Goal: Check status: Check status

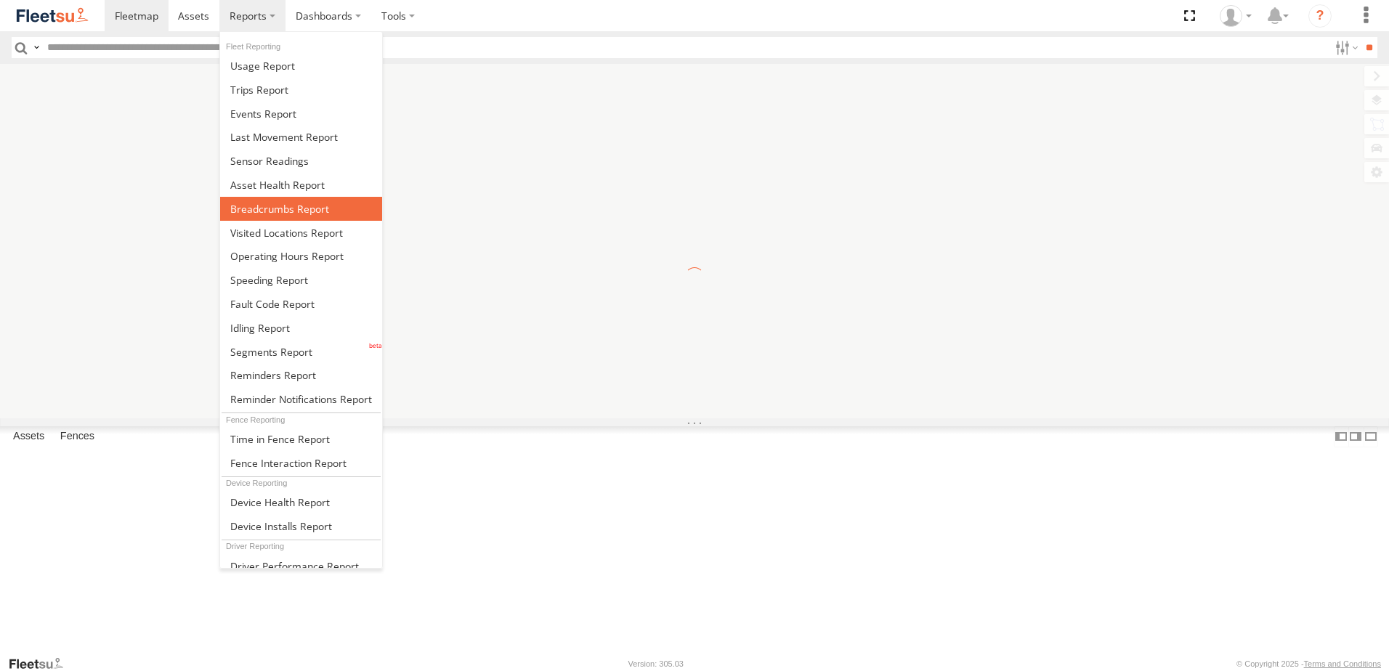
click at [285, 202] on span at bounding box center [279, 209] width 99 height 14
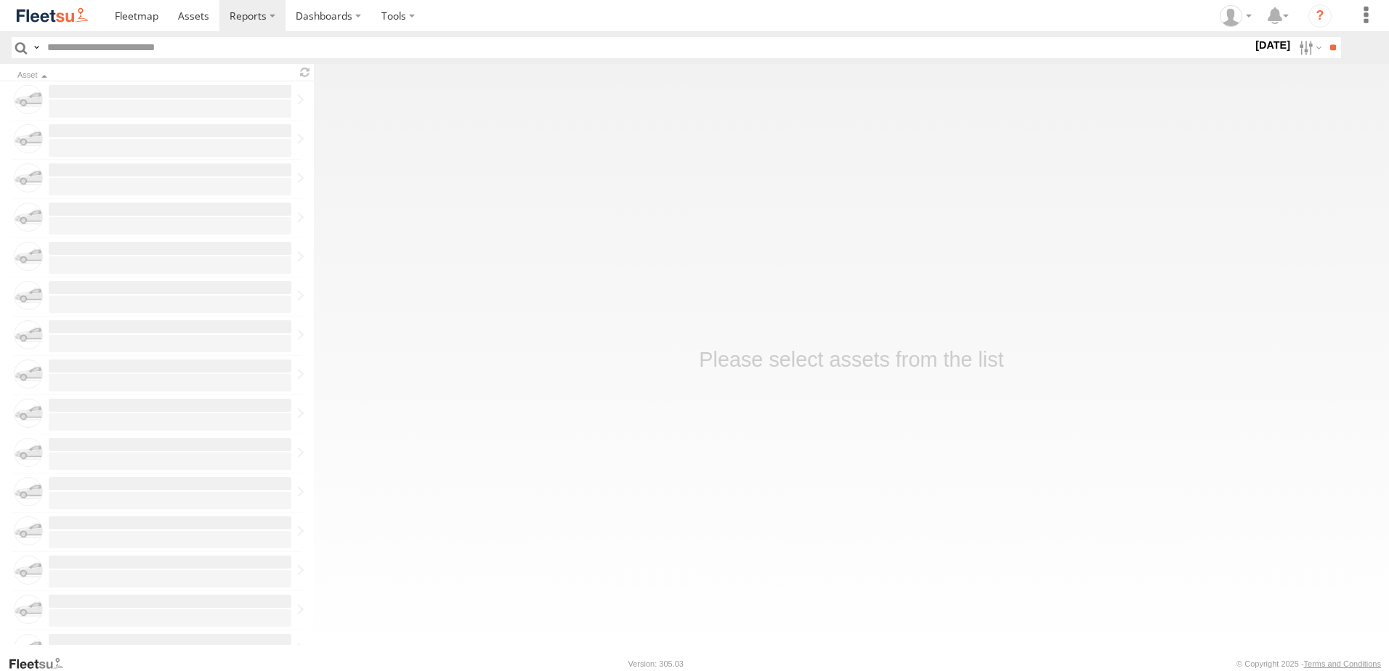
click at [94, 46] on input "text" at bounding box center [646, 47] width 1211 height 21
type input "****"
click at [1324, 37] on input "**" at bounding box center [1332, 47] width 17 height 21
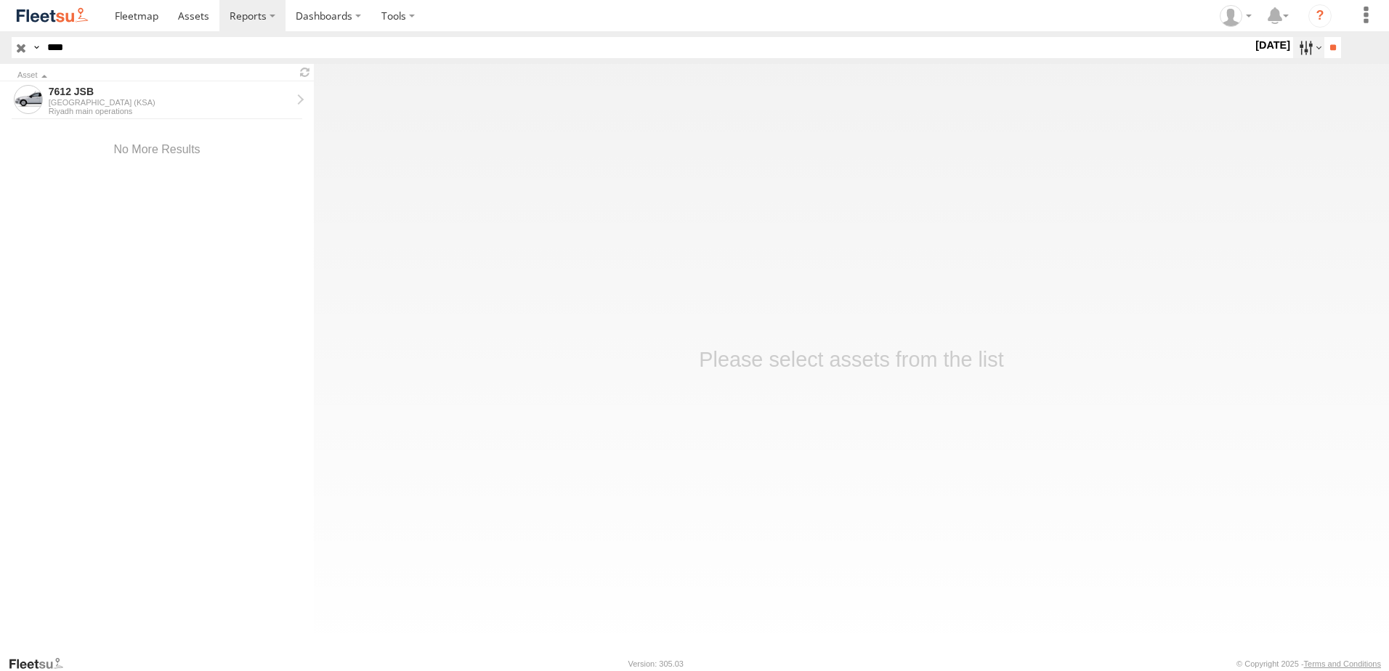
click at [1293, 54] on label at bounding box center [1308, 47] width 31 height 21
click at [0, 0] on label at bounding box center [0, 0] width 0 height 0
click at [1326, 45] on input "**" at bounding box center [1332, 47] width 17 height 21
click at [78, 93] on div "7612 JSB" at bounding box center [170, 91] width 243 height 13
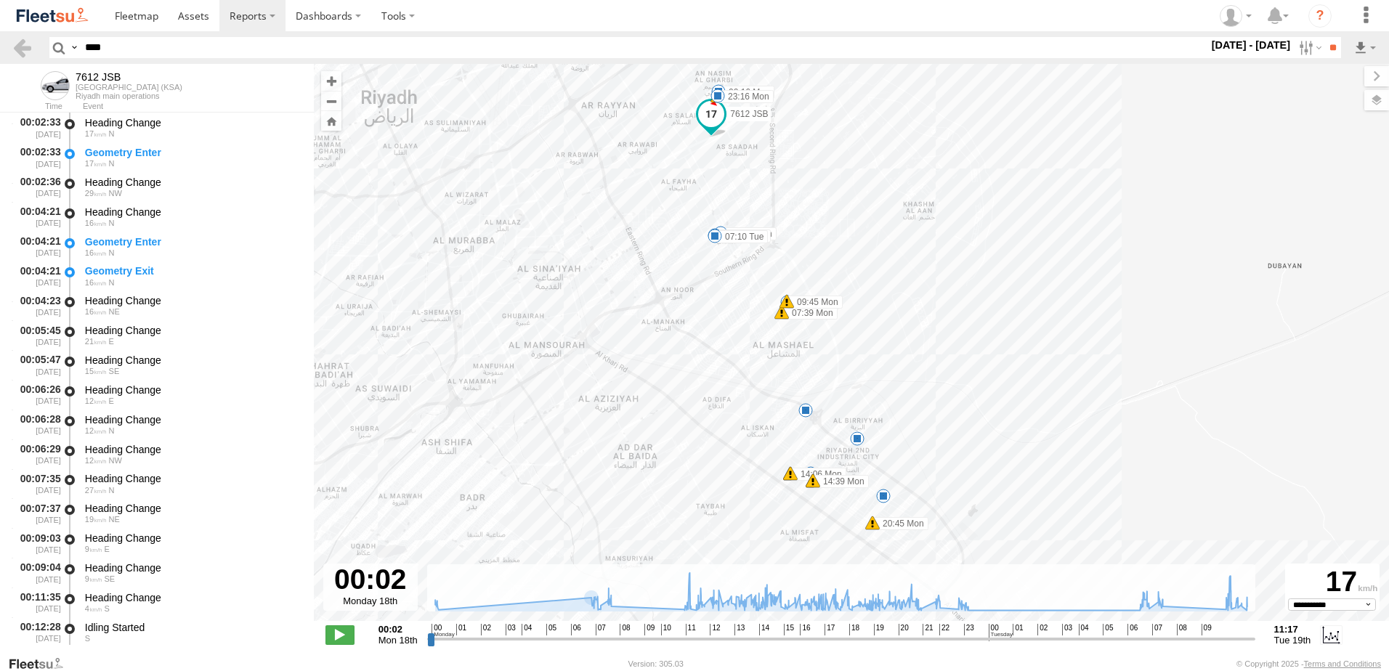
drag, startPoint x: 722, startPoint y: 284, endPoint x: 664, endPoint y: 236, distance: 75.3
click at [664, 236] on div "7612 JSB 00:16 Mon 07:22 Mon 07:39 Mon 09:45 Mon 14:05 Mon 14:06 Mon 14:39 Mon …" at bounding box center [851, 350] width 1075 height 573
click at [346, 630] on span at bounding box center [339, 635] width 29 height 19
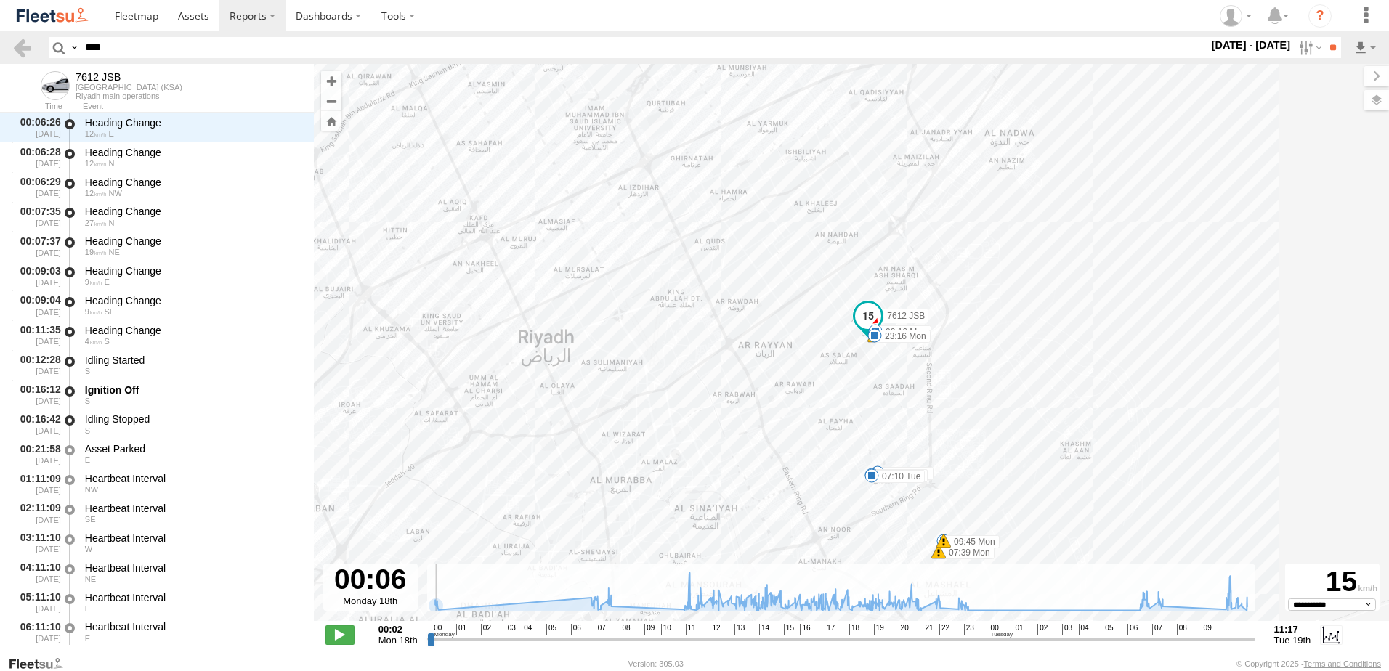
drag, startPoint x: 434, startPoint y: 639, endPoint x: 397, endPoint y: 636, distance: 37.2
click at [427, 636] on input "range" at bounding box center [841, 639] width 828 height 14
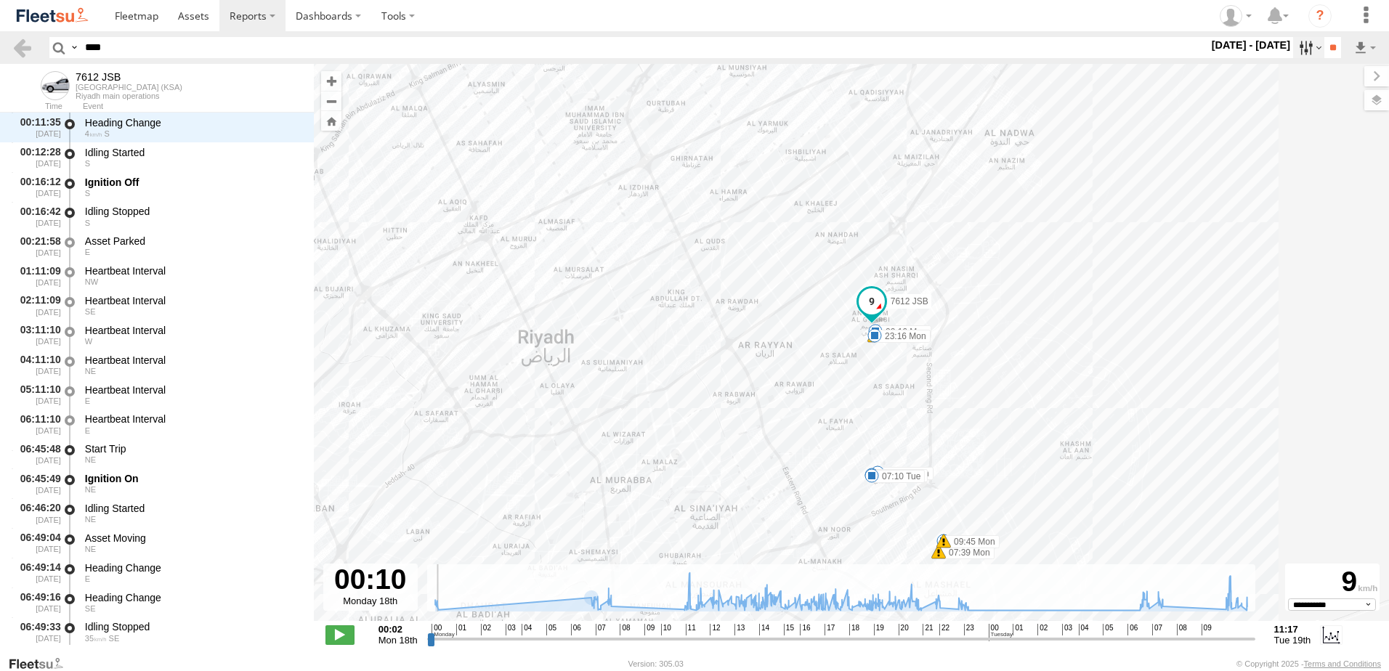
click at [1299, 52] on label at bounding box center [1308, 47] width 31 height 21
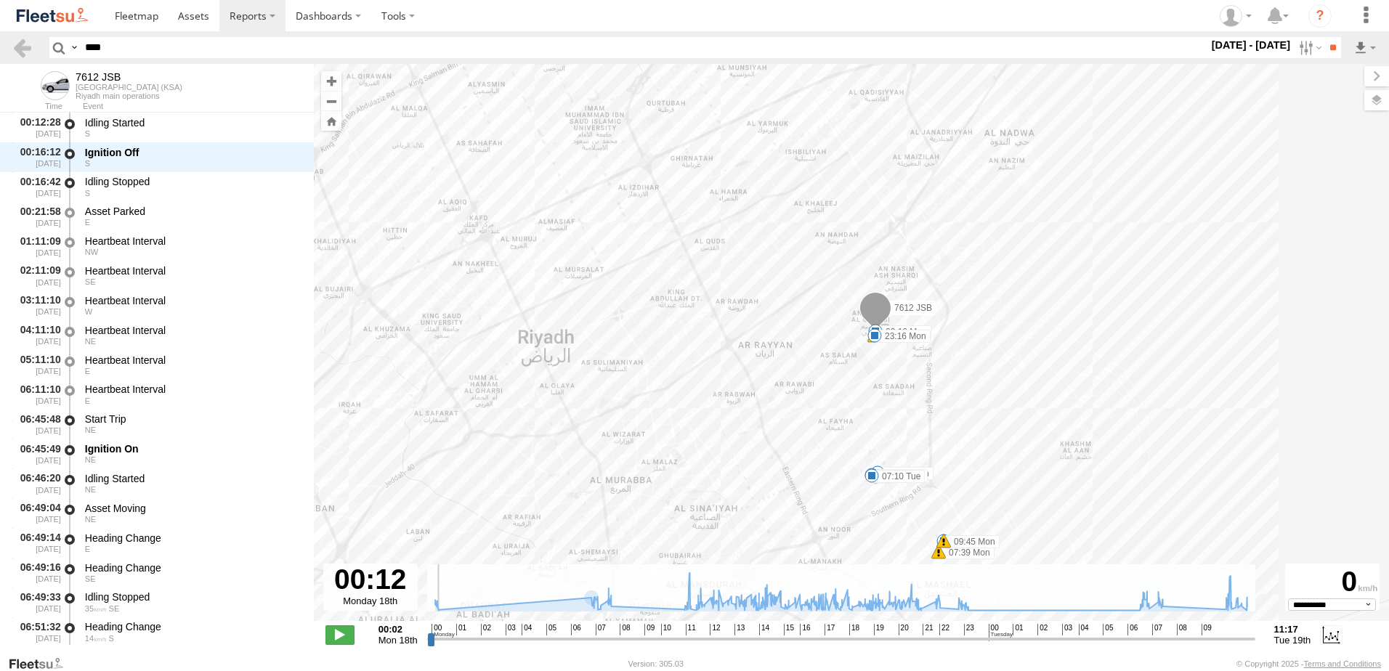
click at [0, 0] on label at bounding box center [0, 0] width 0 height 0
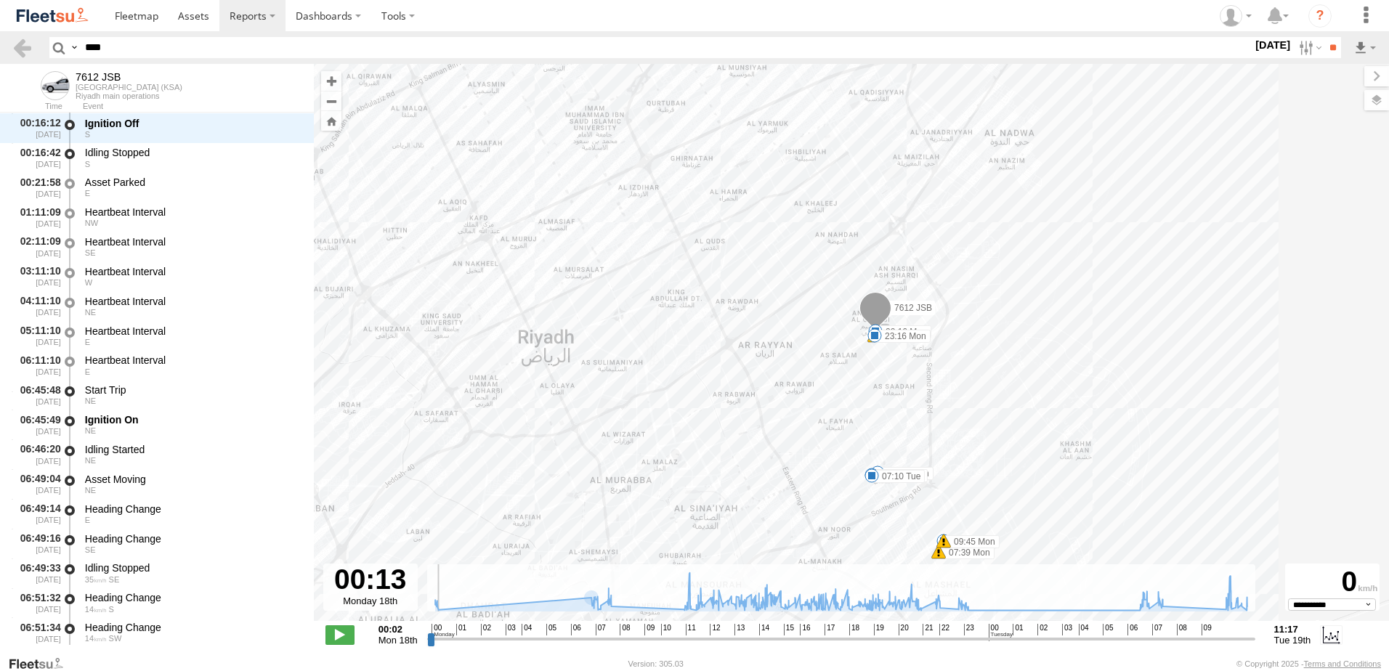
click at [0, 0] on label at bounding box center [0, 0] width 0 height 0
click at [1330, 51] on input "**" at bounding box center [1332, 47] width 17 height 21
type input "**********"
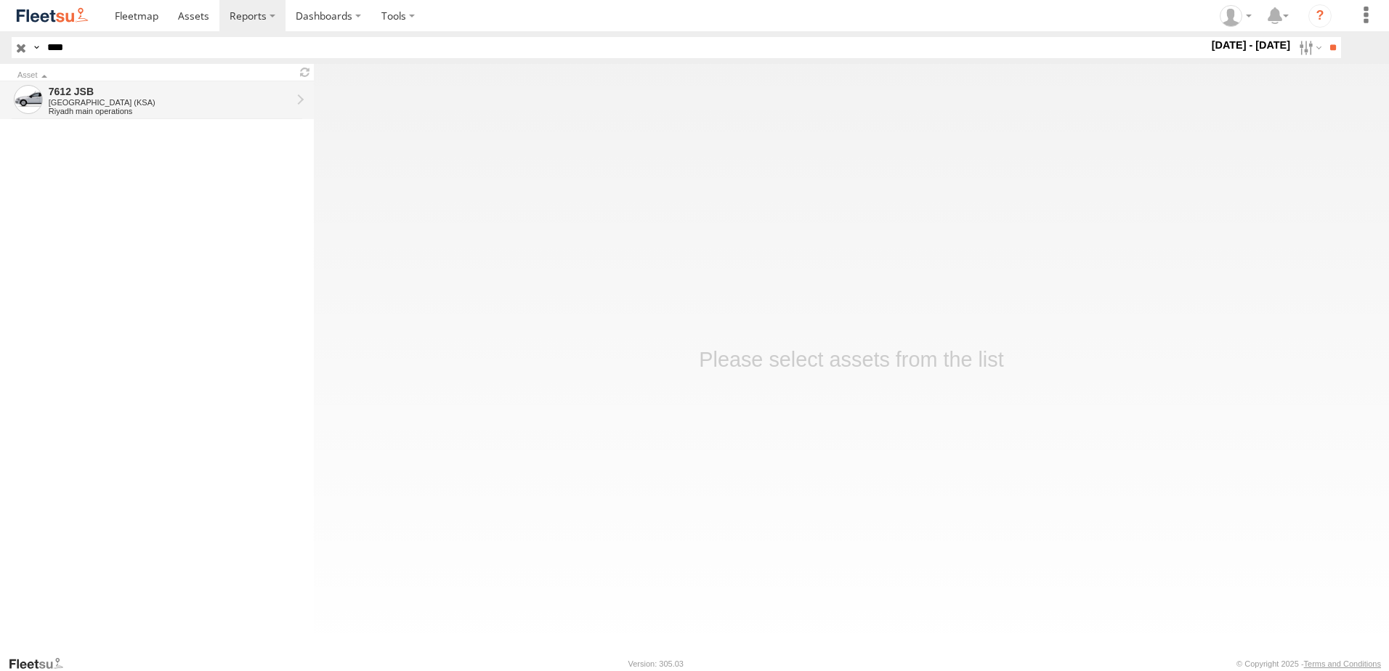
click at [79, 90] on div "7612 JSB" at bounding box center [170, 91] width 243 height 13
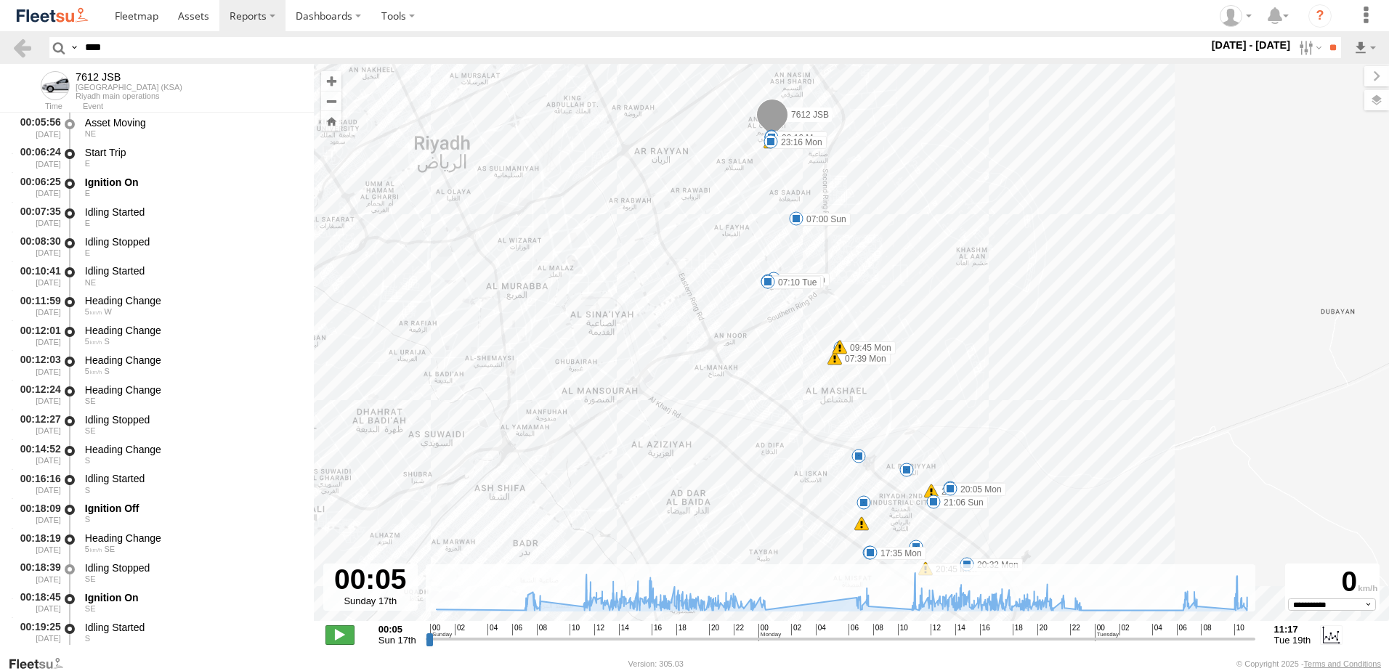
click at [335, 634] on span at bounding box center [339, 635] width 29 height 19
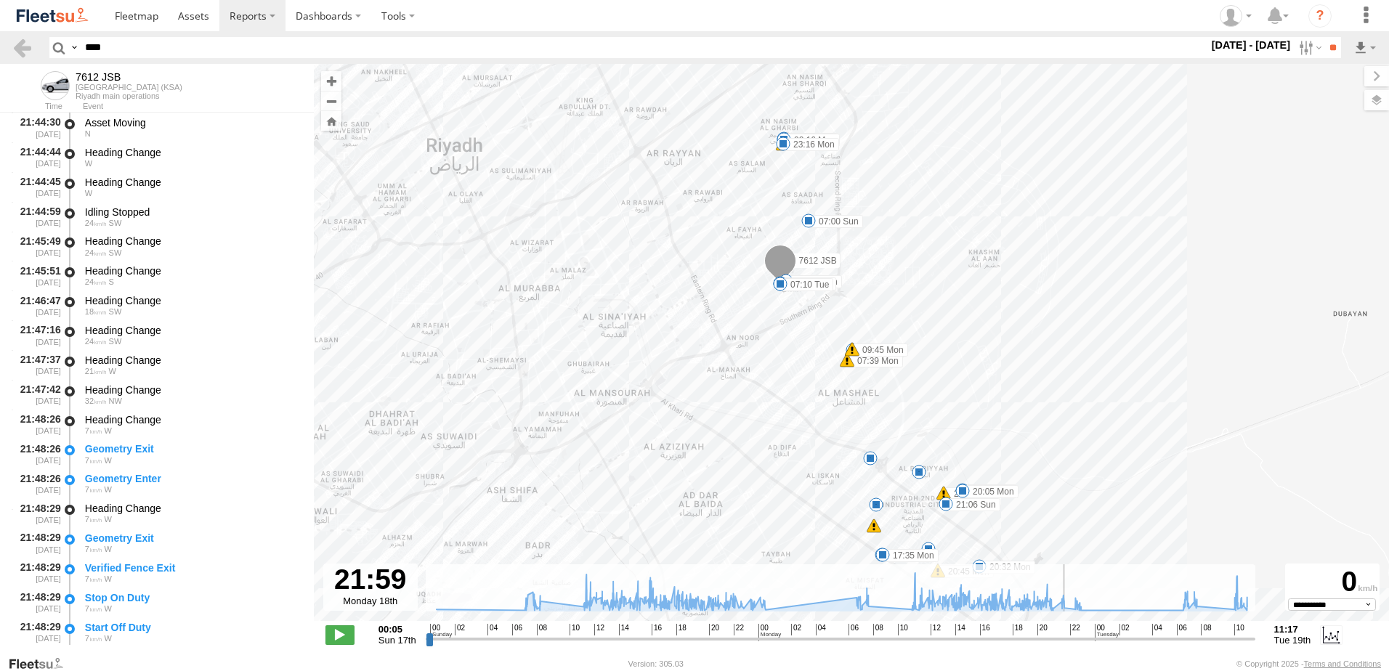
scroll to position [81637, 0]
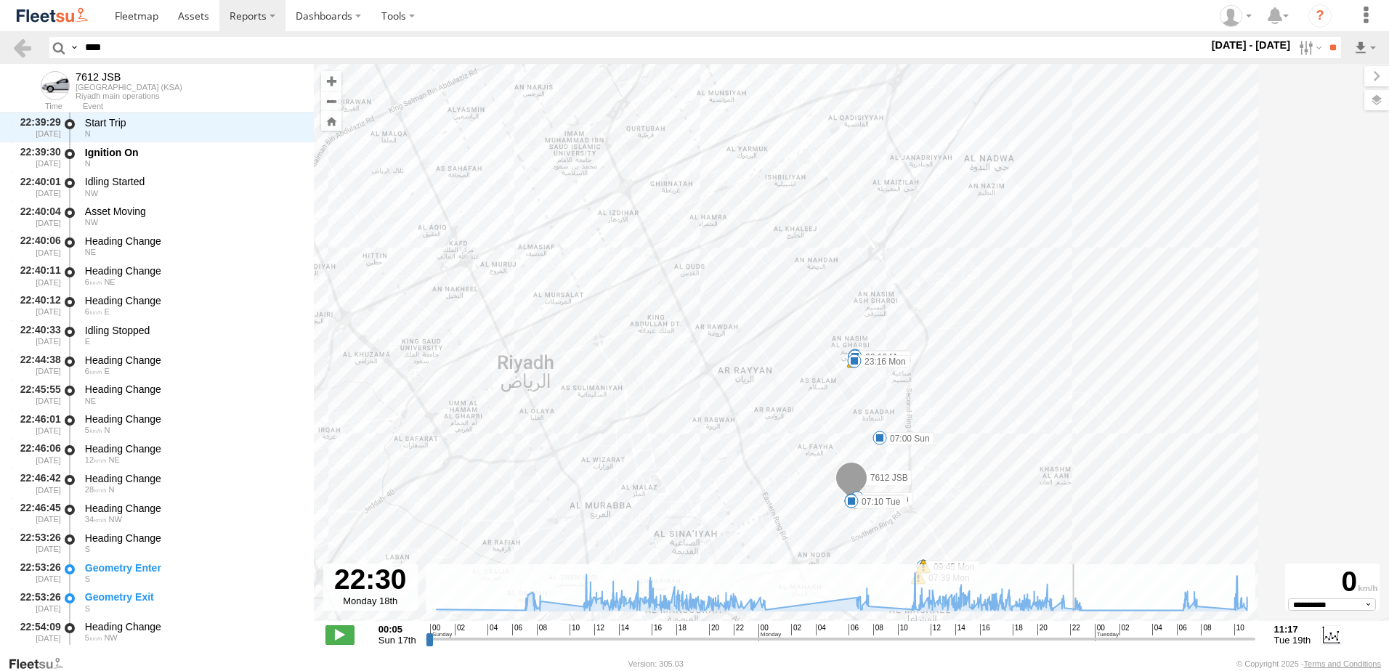
drag, startPoint x: 440, startPoint y: 640, endPoint x: 1072, endPoint y: 658, distance: 633.1
click at [1072, 646] on input "range" at bounding box center [841, 639] width 830 height 14
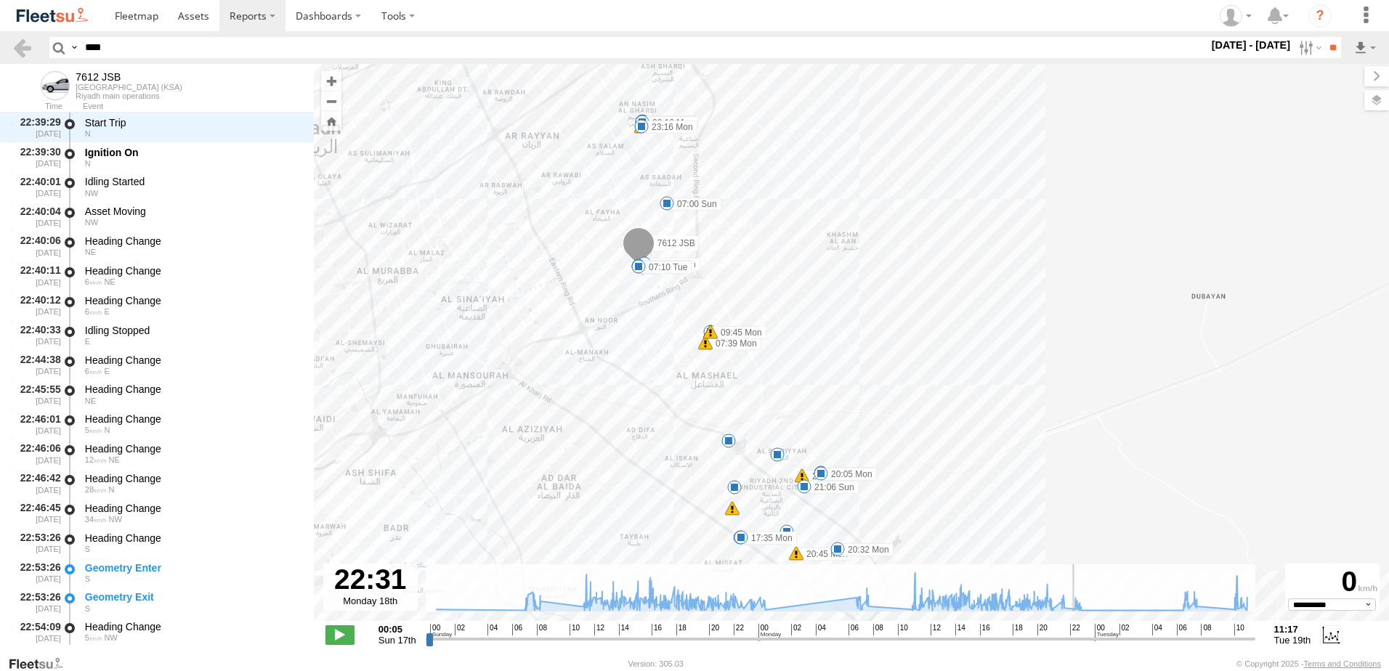
drag, startPoint x: 808, startPoint y: 501, endPoint x: 590, endPoint y: 259, distance: 325.6
click at [590, 259] on div "7612 JSB 00:18 Sun 00:21 Sun 07:00 Sun 09:45 Sun 18:12 Sun 20:43 Sun 20:49 Sun …" at bounding box center [851, 350] width 1075 height 573
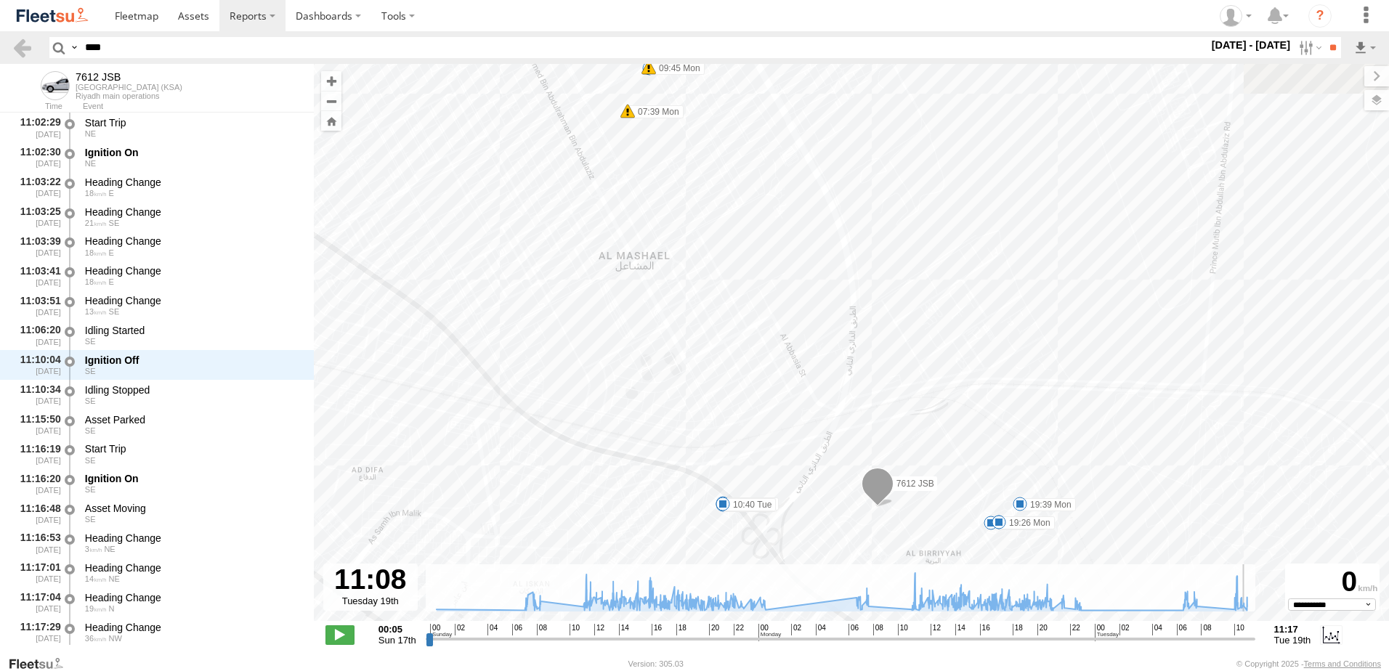
scroll to position [90095, 0]
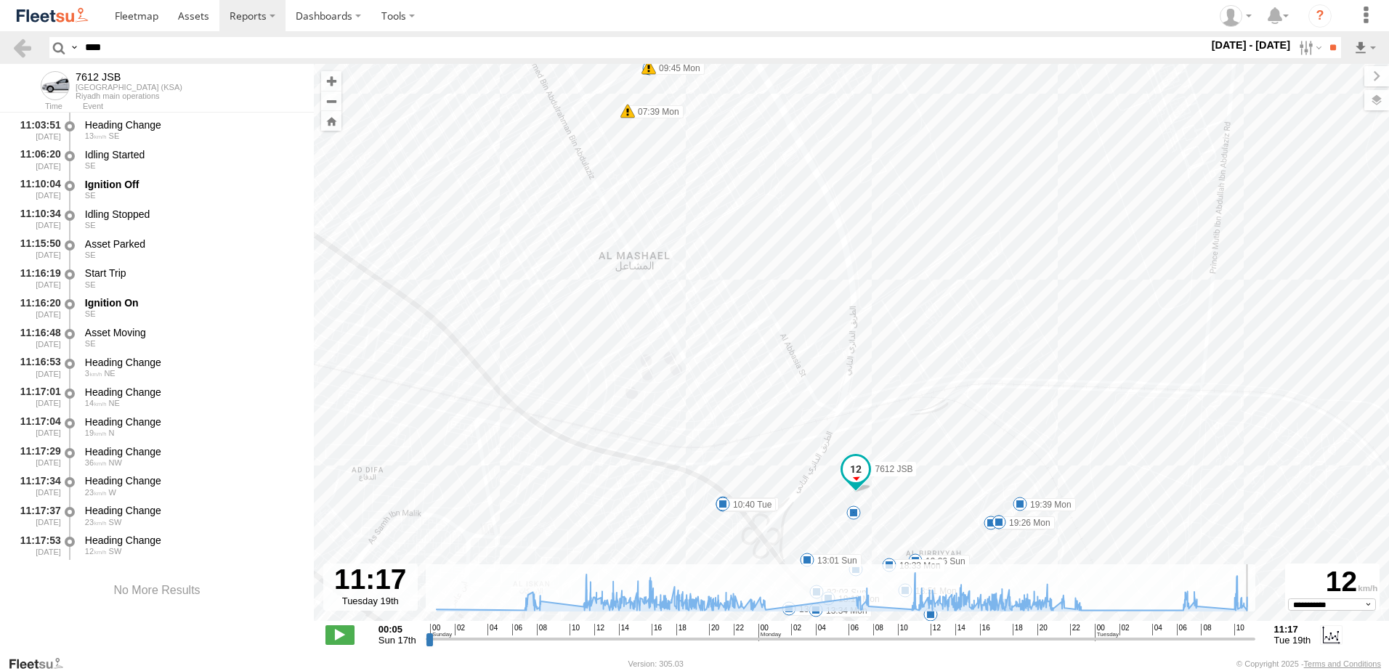
drag, startPoint x: 1075, startPoint y: 640, endPoint x: 1263, endPoint y: 641, distance: 188.9
type input "**********"
click at [1255, 641] on input "range" at bounding box center [841, 639] width 830 height 14
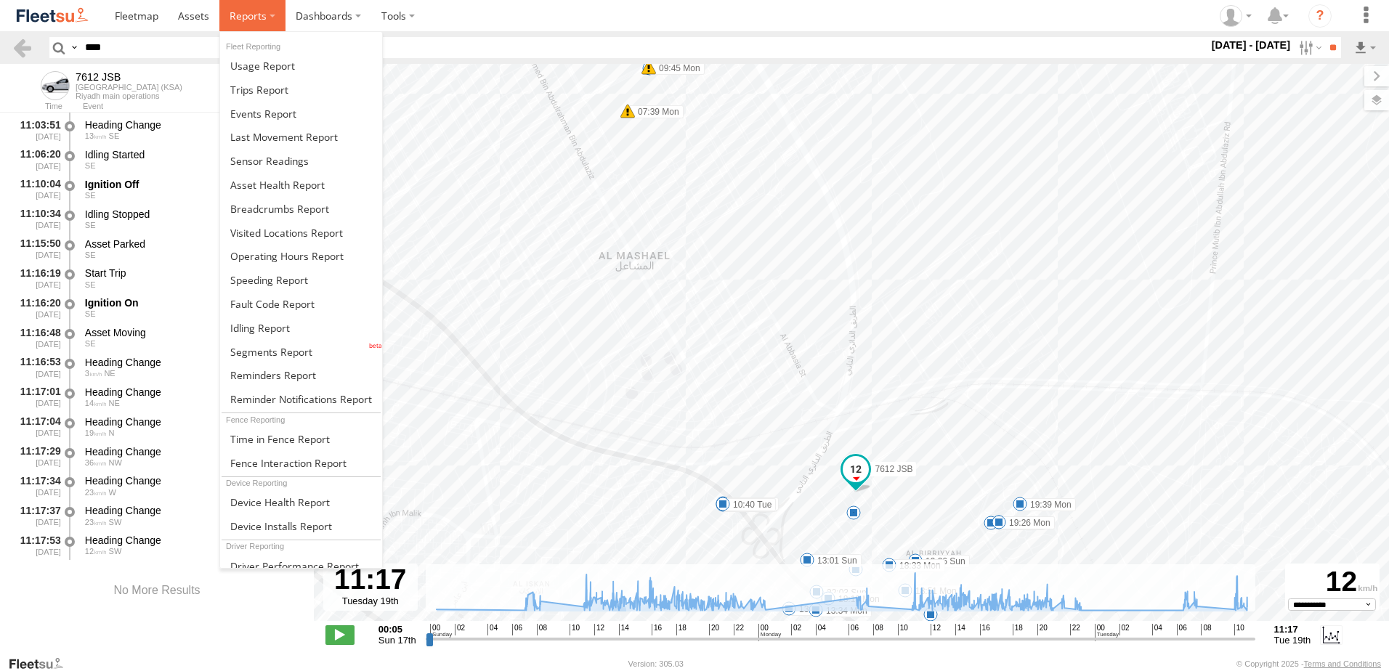
click at [254, 18] on span at bounding box center [248, 16] width 37 height 14
click at [264, 72] on span at bounding box center [262, 66] width 65 height 14
